Goal: Information Seeking & Learning: Learn about a topic

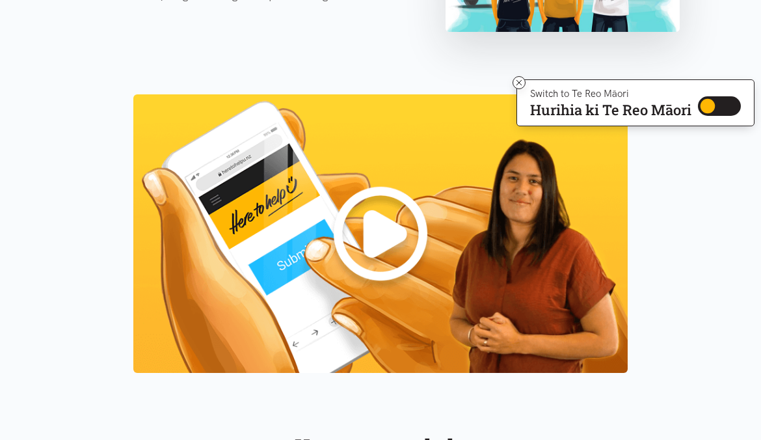
scroll to position [1118, 0]
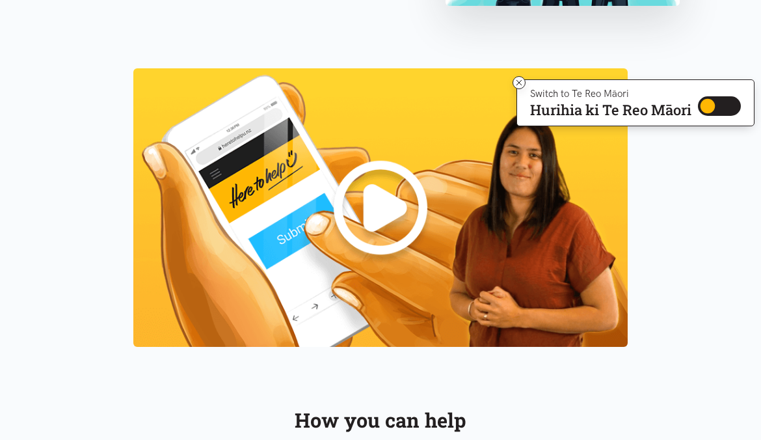
click at [379, 211] on img at bounding box center [380, 207] width 495 height 278
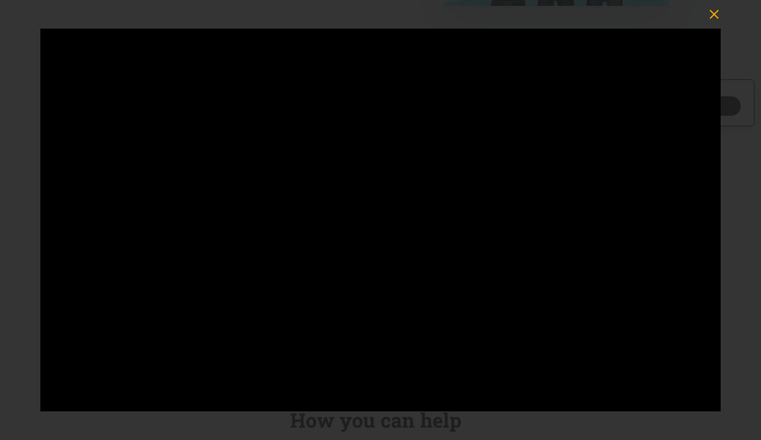
click at [719, 25] on button "button" at bounding box center [714, 14] width 29 height 29
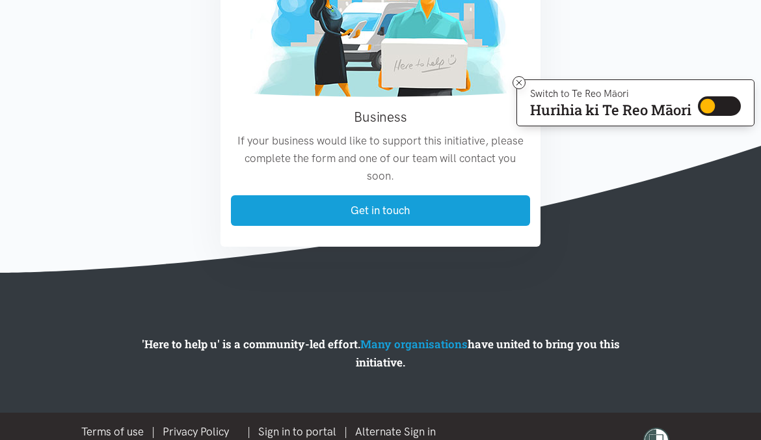
scroll to position [2273, 0]
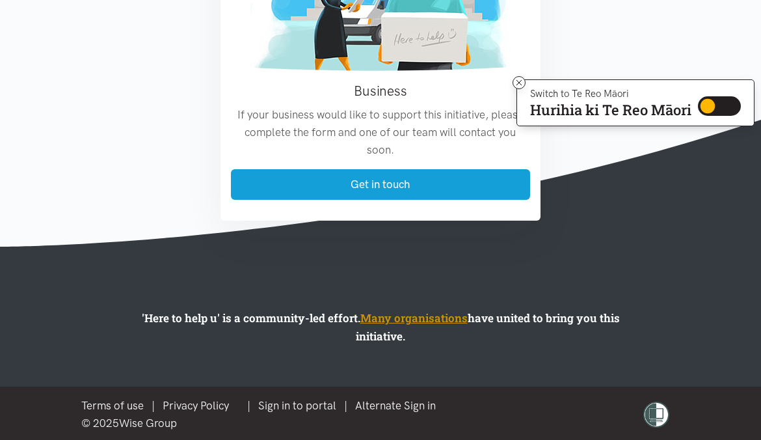
click at [443, 318] on link "Many organisations" at bounding box center [414, 317] width 107 height 15
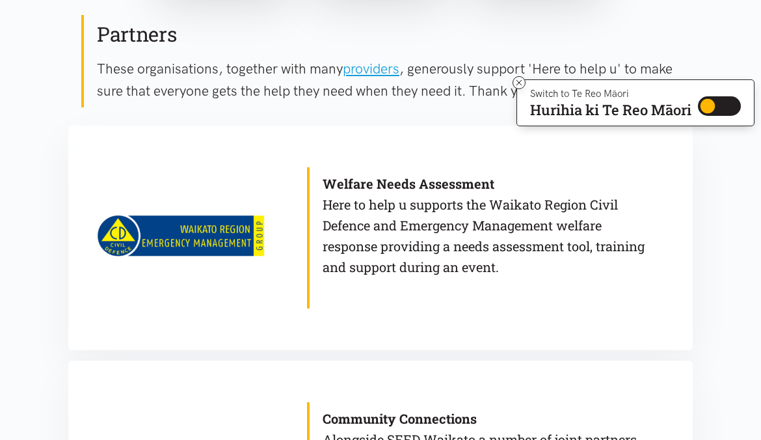
scroll to position [444, 0]
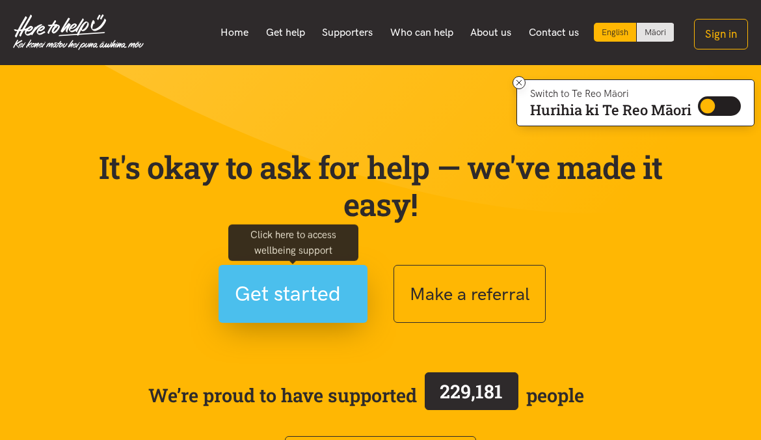
click at [314, 314] on button "Get started" at bounding box center [293, 294] width 149 height 58
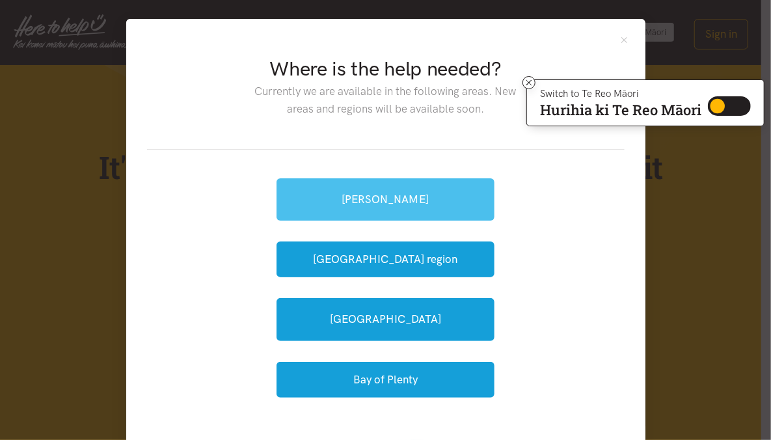
click at [383, 210] on link "[PERSON_NAME]" at bounding box center [386, 199] width 218 height 42
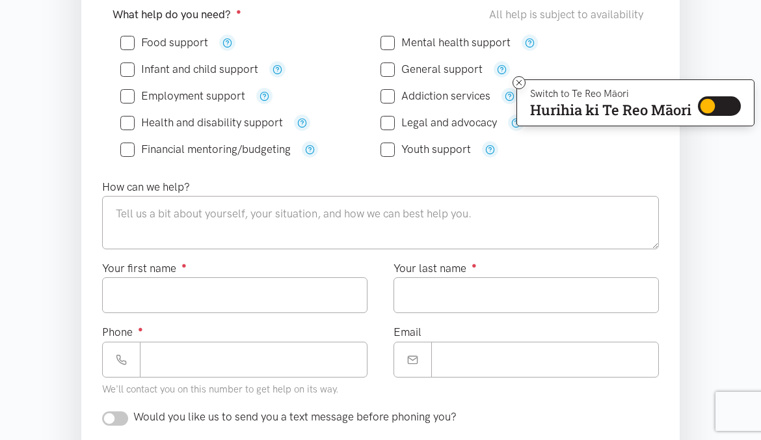
scroll to position [281, 0]
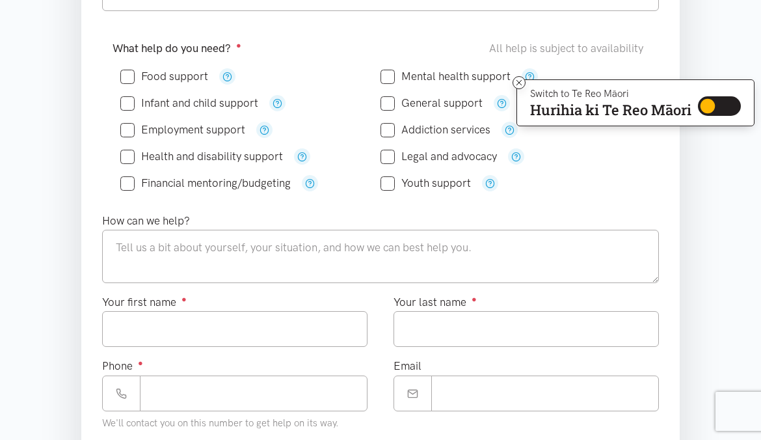
click at [711, 271] on section "Where is the help needed? Required ● Choose a location... Choose a location... …" at bounding box center [380, 365] width 761 height 856
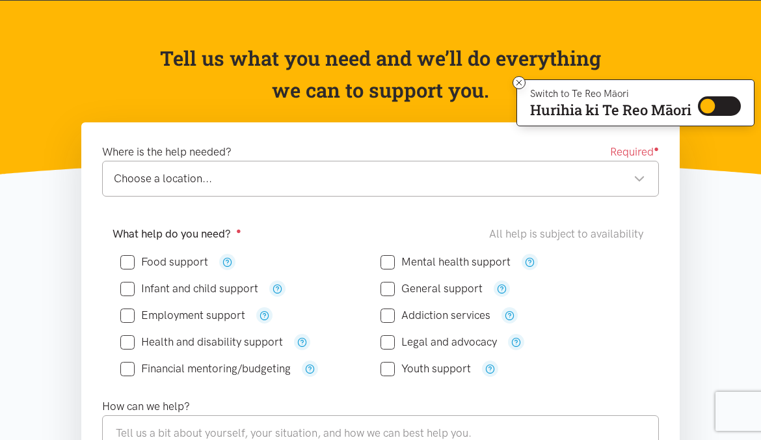
scroll to position [0, 0]
